Goal: Task Accomplishment & Management: Complete application form

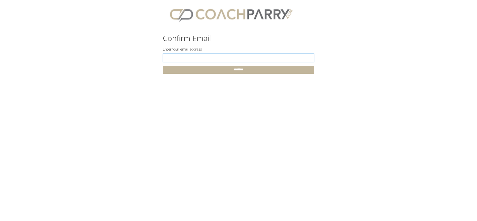
click at [171, 55] on input "text" at bounding box center [239, 57] width 152 height 9
type input "**********"
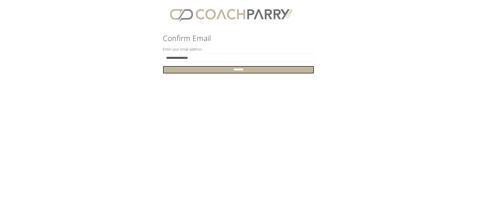
click at [204, 69] on input "********" at bounding box center [239, 70] width 152 height 8
